Goal: Task Accomplishment & Management: Complete application form

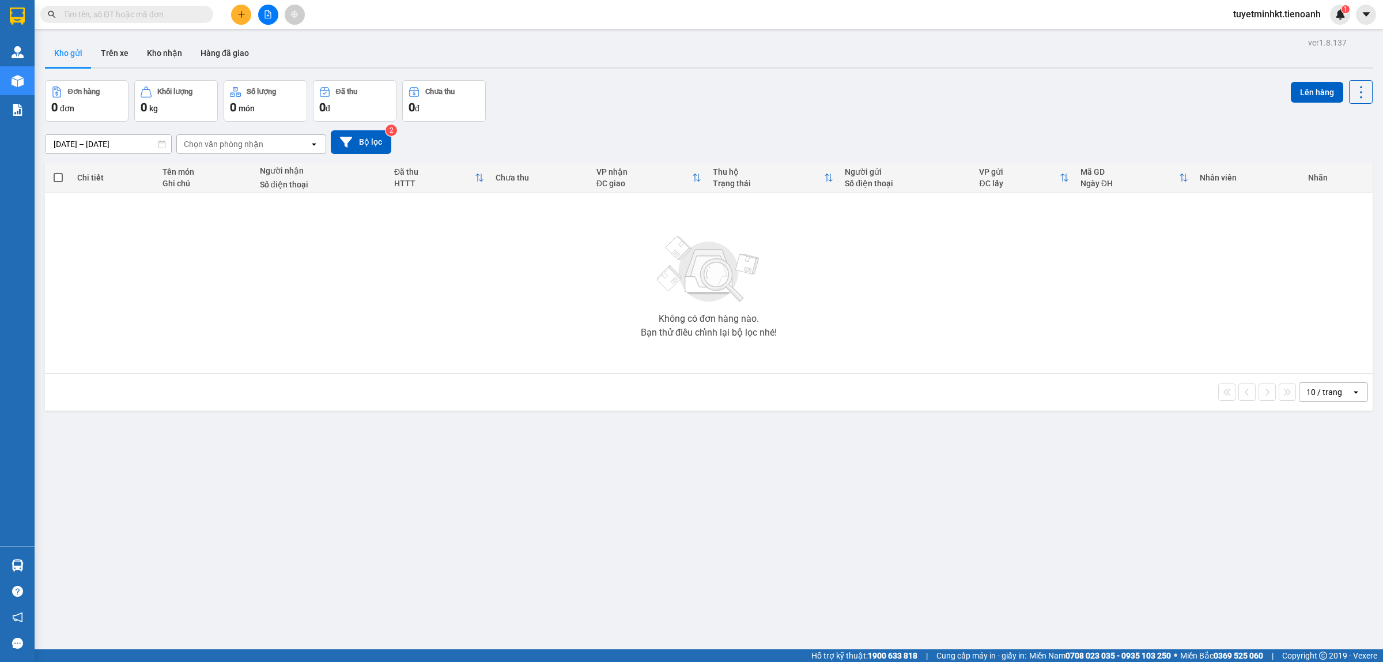
click at [127, 13] on input "text" at bounding box center [131, 14] width 136 height 13
paste input "9428"
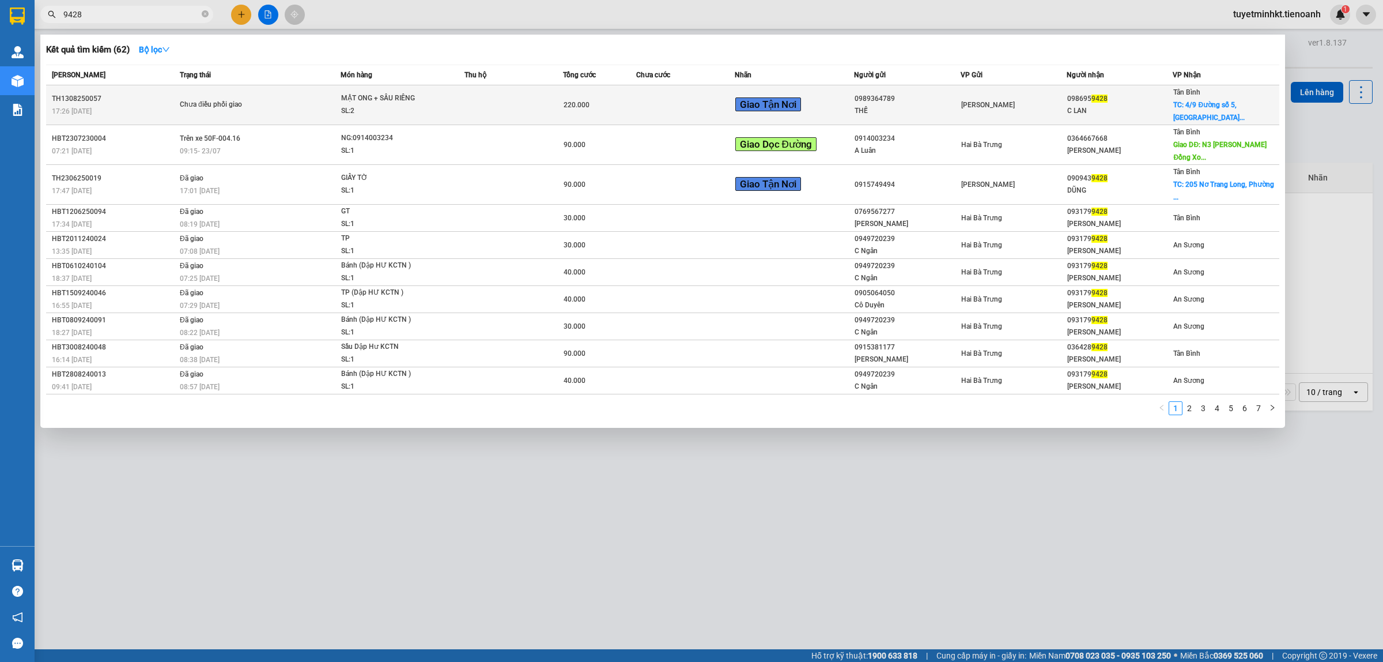
type input "9428"
click at [91, 112] on span "17:26 [DATE]" at bounding box center [72, 111] width 40 height 8
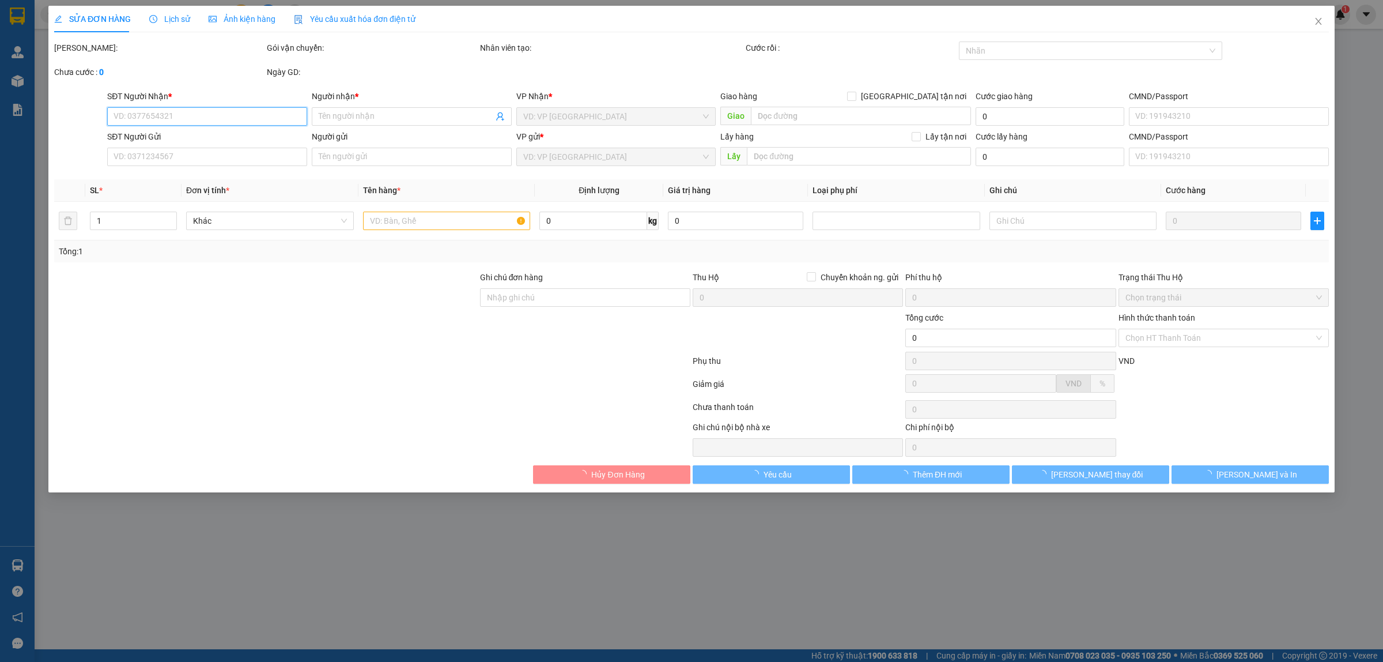
type input "0986959428"
type input "C LAN"
checkbox input "true"
type input "[STREET_ADDRESS]"
type input "0989364789"
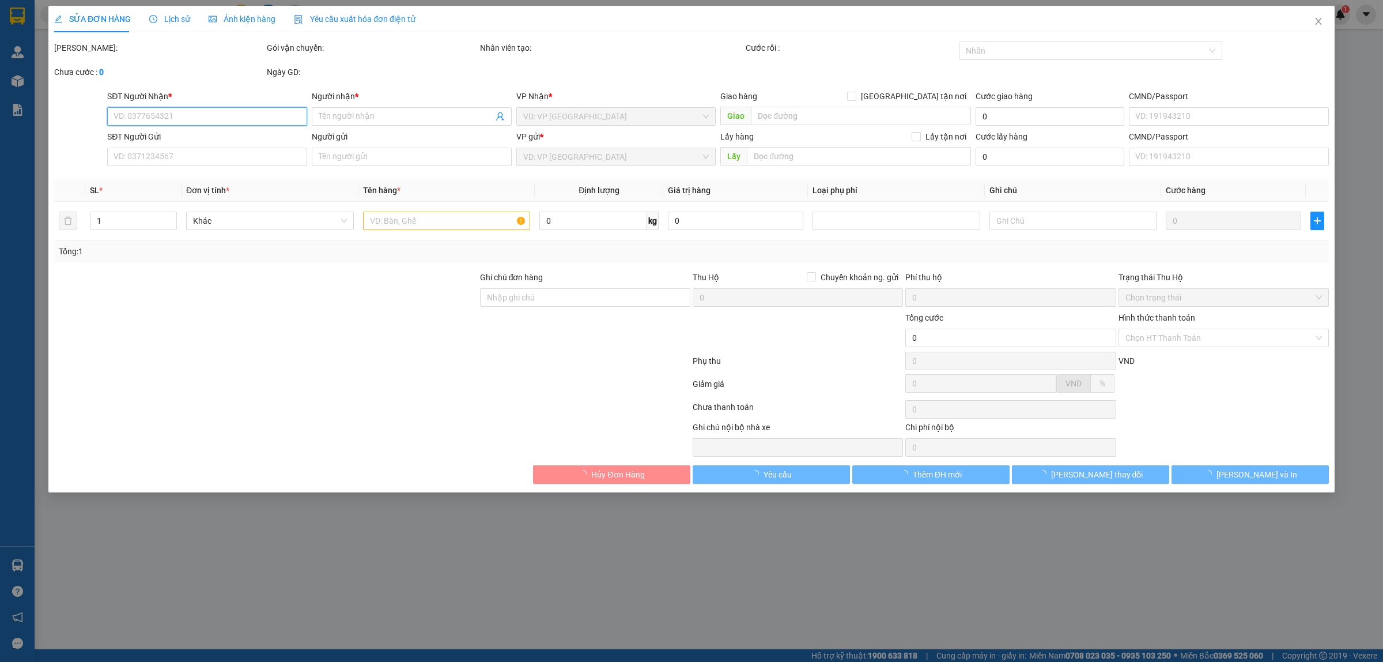
type input "THẾ"
type input "220.000"
